Goal: Information Seeking & Learning: Learn about a topic

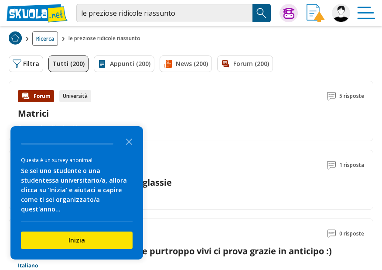
click at [263, 14] on img "Search Button" at bounding box center [261, 13] width 13 height 13
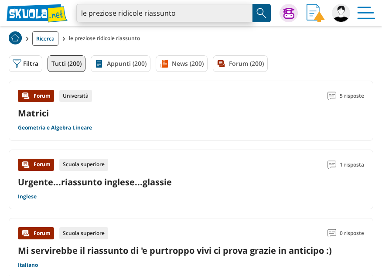
click at [210, 13] on input "le preziose ridicole riassunto" at bounding box center [164, 13] width 176 height 18
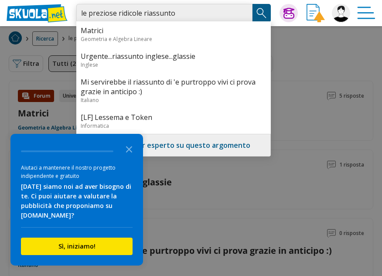
click at [241, 14] on input "le preziose ridicole riassunto" at bounding box center [164, 13] width 176 height 18
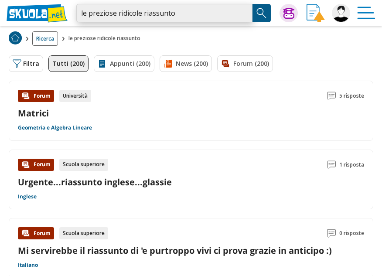
click at [210, 12] on input "le preziose ridicole riassunto" at bounding box center [164, 13] width 176 height 18
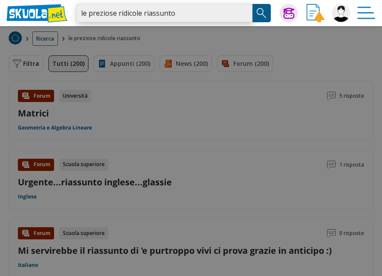
drag, startPoint x: 192, startPoint y: 12, endPoint x: 77, endPoint y: 3, distance: 115.5
click at [77, 3] on div "le preziose ridicole riassunto Caricamento in corso... Trova un tutor esperto s…" at bounding box center [191, 13] width 382 height 26
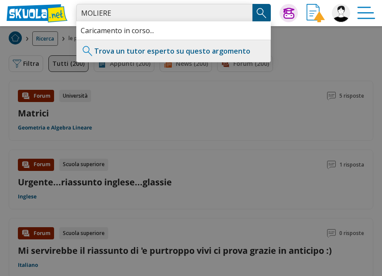
type input "MOLIERE"
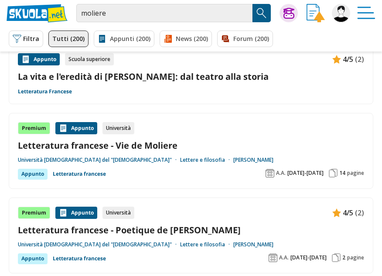
scroll to position [960, 0]
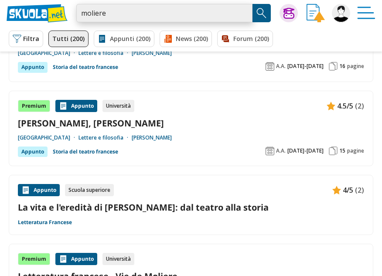
click at [113, 14] on input "moliere" at bounding box center [164, 13] width 176 height 18
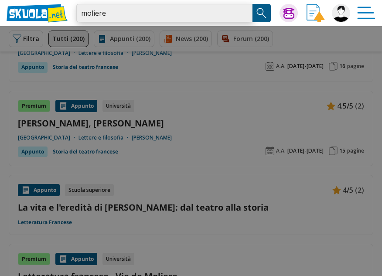
drag, startPoint x: 93, startPoint y: 11, endPoint x: 102, endPoint y: 15, distance: 9.6
click at [76, 11] on div "moliere Caricamento in corso... Trova un tutor esperto su questo argomento Chie…" at bounding box center [191, 13] width 382 height 26
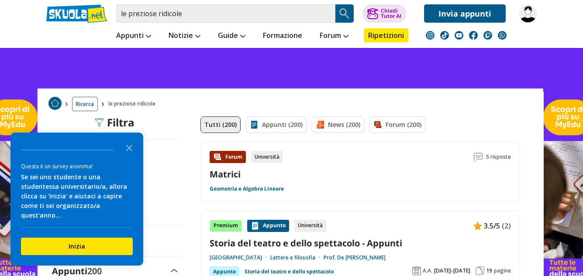
click at [128, 155] on icon "Close the survey" at bounding box center [128, 147] width 17 height 17
